Goal: Information Seeking & Learning: Find contact information

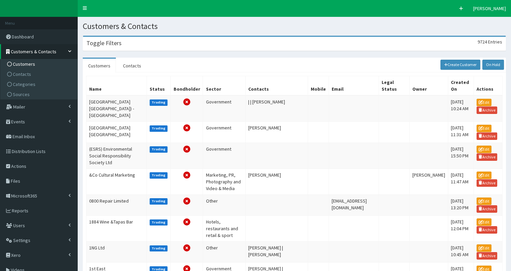
click at [271, 46] on div "Toggle Filters 9724 Entries" at bounding box center [294, 44] width 422 height 14
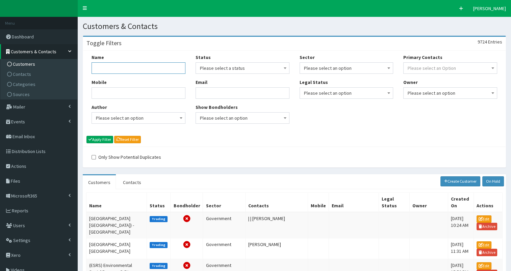
click at [124, 64] on input "Name" at bounding box center [138, 67] width 94 height 11
type input "[PERSON_NAME]"
click at [86, 136] on button "Apply Filter" at bounding box center [99, 139] width 27 height 7
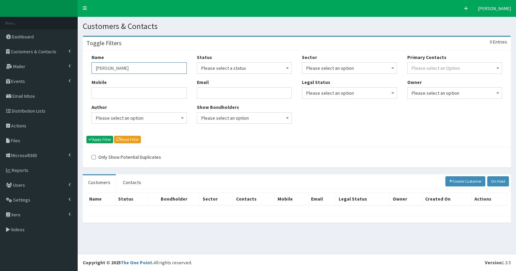
click at [98, 68] on input "teresa" at bounding box center [138, 67] width 95 height 11
type input "theresa"
click at [86, 136] on button "Apply Filter" at bounding box center [99, 139] width 27 height 7
drag, startPoint x: 118, startPoint y: 70, endPoint x: 85, endPoint y: 71, distance: 32.7
click at [85, 71] on div "Name theresa Mobile Author Please select an option Developer Paige McGowan Dian…" at bounding box center [296, 99] width 427 height 96
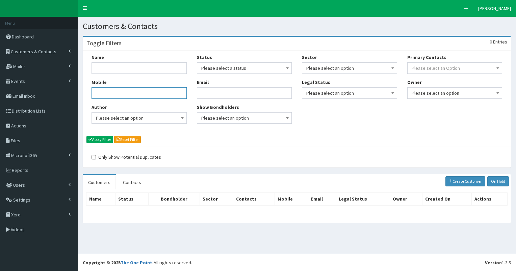
click at [119, 92] on input "Mobile" at bounding box center [138, 92] width 95 height 11
click at [51, 54] on span "Customers & Contacts" at bounding box center [34, 52] width 46 height 6
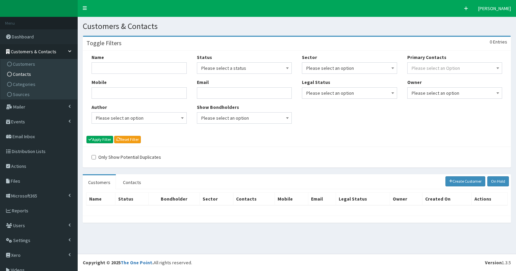
click at [36, 75] on link "Contacts" at bounding box center [39, 74] width 75 height 10
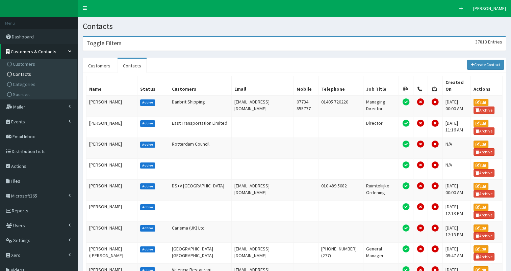
click at [171, 53] on section "Toggle Filters 37813 Entries Title Please select an option Mr Mrs Ms Miss Dr MP…" at bounding box center [294, 256] width 433 height 451
click at [167, 41] on div "Toggle Filters 37813 Entries" at bounding box center [294, 44] width 422 height 14
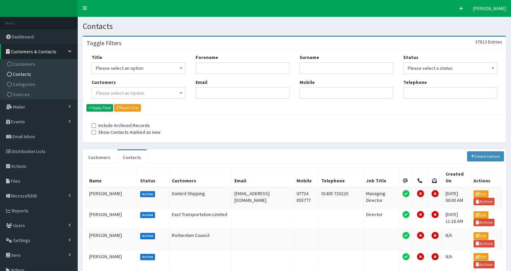
click at [261, 61] on div "Forename" at bounding box center [242, 64] width 94 height 20
click at [255, 66] on input "Forename" at bounding box center [242, 67] width 94 height 11
type input "[PERSON_NAME]"
type input "chalmers"
click at [86, 104] on button "Apply Filter" at bounding box center [99, 107] width 27 height 7
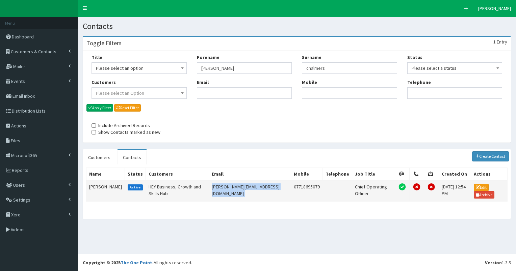
drag, startPoint x: 297, startPoint y: 185, endPoint x: 203, endPoint y: 186, distance: 94.2
click at [203, 186] on tr "[PERSON_NAME] Active HEY Business, Growth and Skills Hub [PERSON_NAME][EMAIL_AD…" at bounding box center [296, 191] width 421 height 21
copy tr "[PERSON_NAME][EMAIL_ADDRESS][DOMAIN_NAME]"
